Goal: Navigation & Orientation: Understand site structure

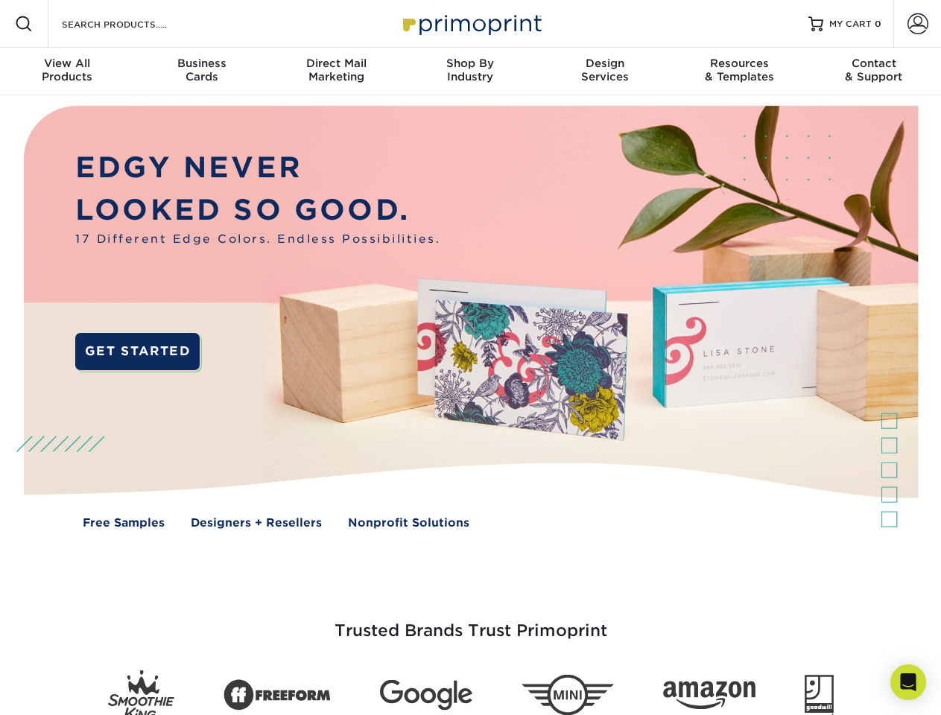
click at [470, 358] on img at bounding box center [469, 328] width 931 height 466
click at [24, 24] on span at bounding box center [24, 24] width 18 height 18
click at [917, 24] on span at bounding box center [918, 23] width 21 height 21
click at [67, 72] on div "View All Products" at bounding box center [67, 70] width 134 height 27
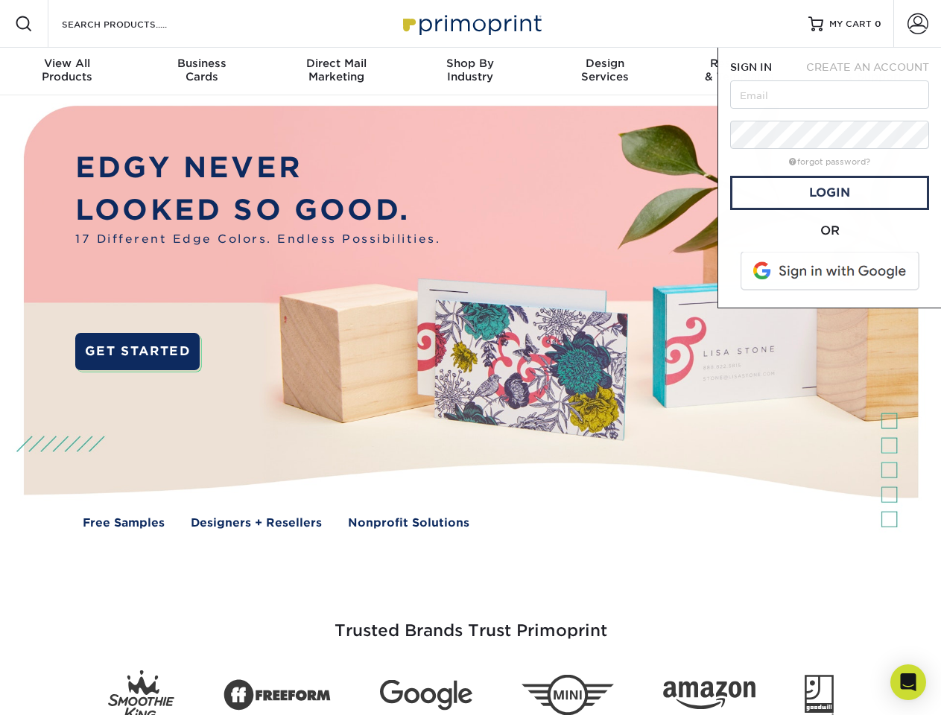
click at [201, 72] on div "Business Cards" at bounding box center [201, 70] width 134 height 27
click at [336, 72] on div "Direct Mail Marketing" at bounding box center [336, 70] width 134 height 27
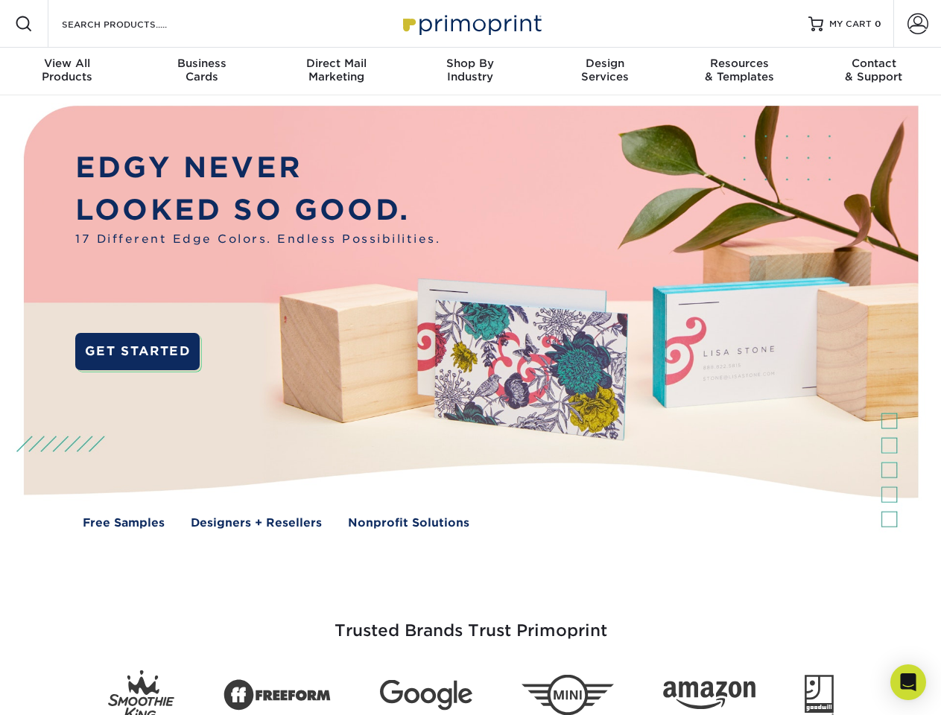
click at [470, 72] on div "Shop By Industry" at bounding box center [470, 70] width 134 height 27
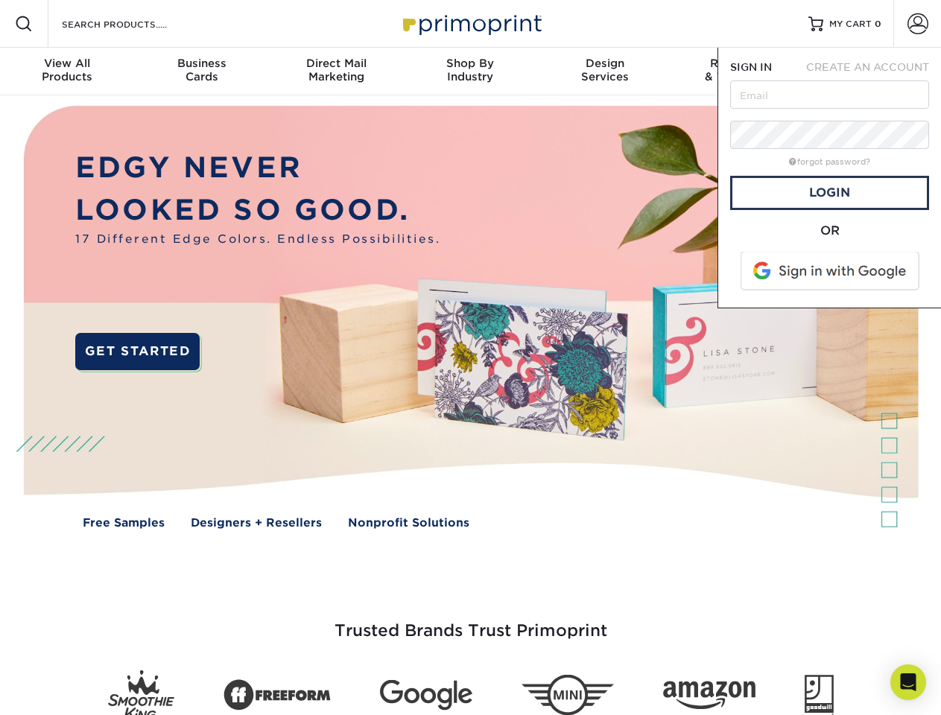
click at [605, 72] on div "Design Services" at bounding box center [605, 70] width 134 height 27
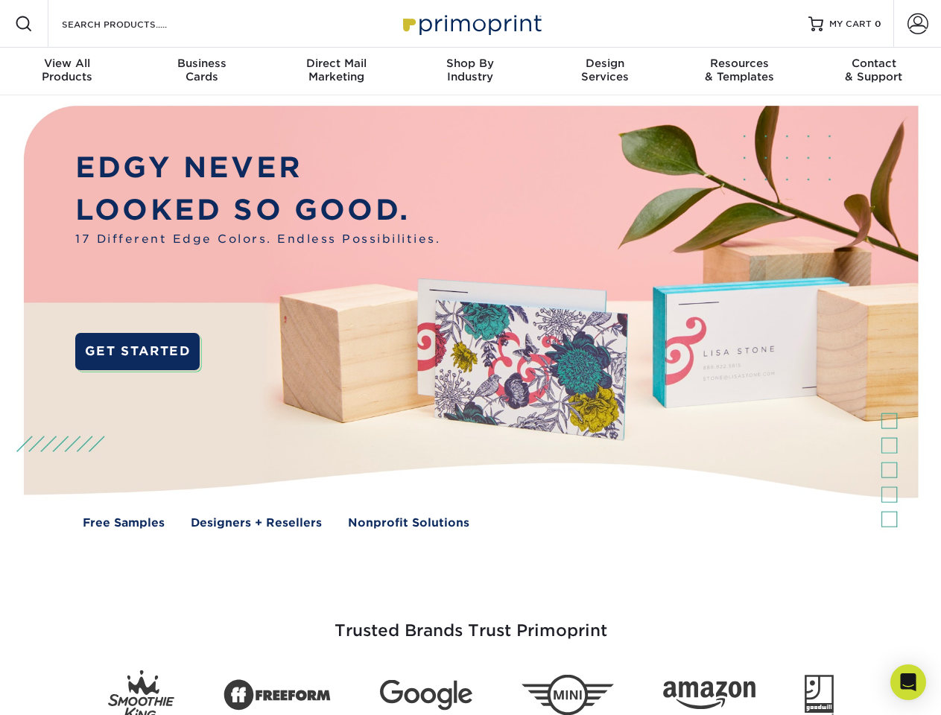
click at [739, 72] on span "SIGN IN" at bounding box center [751, 67] width 42 height 12
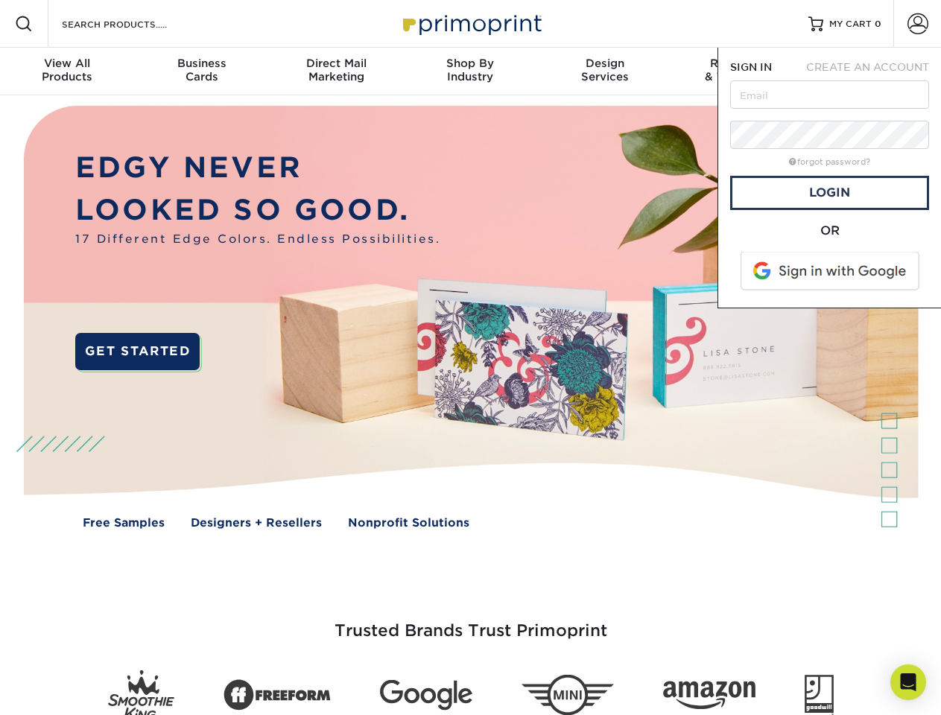
click at [874, 72] on div "Contact & Support" at bounding box center [874, 70] width 134 height 27
